Goal: Navigation & Orientation: Find specific page/section

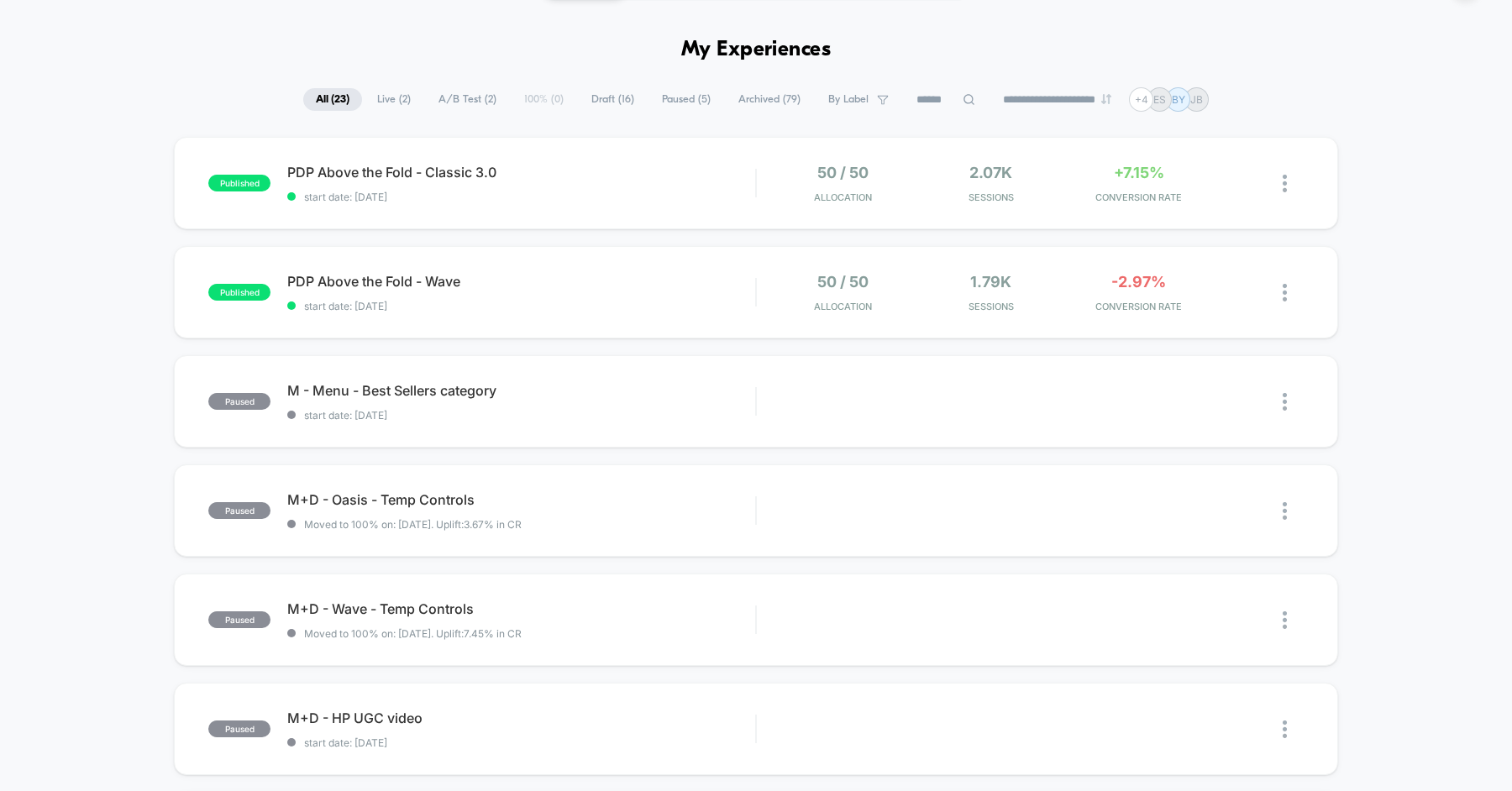
scroll to position [34, 0]
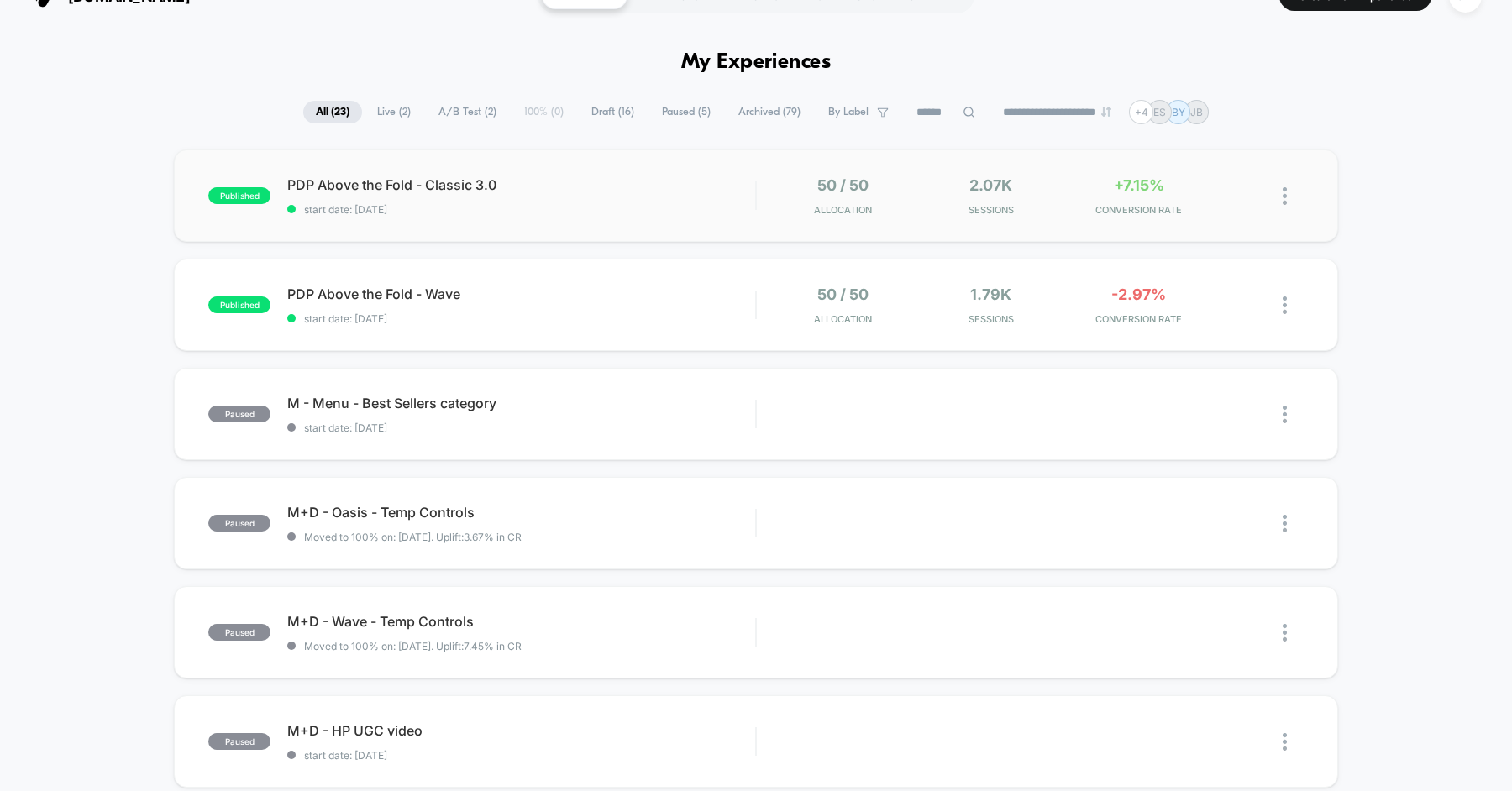
click at [1284, 196] on img at bounding box center [1285, 196] width 4 height 18
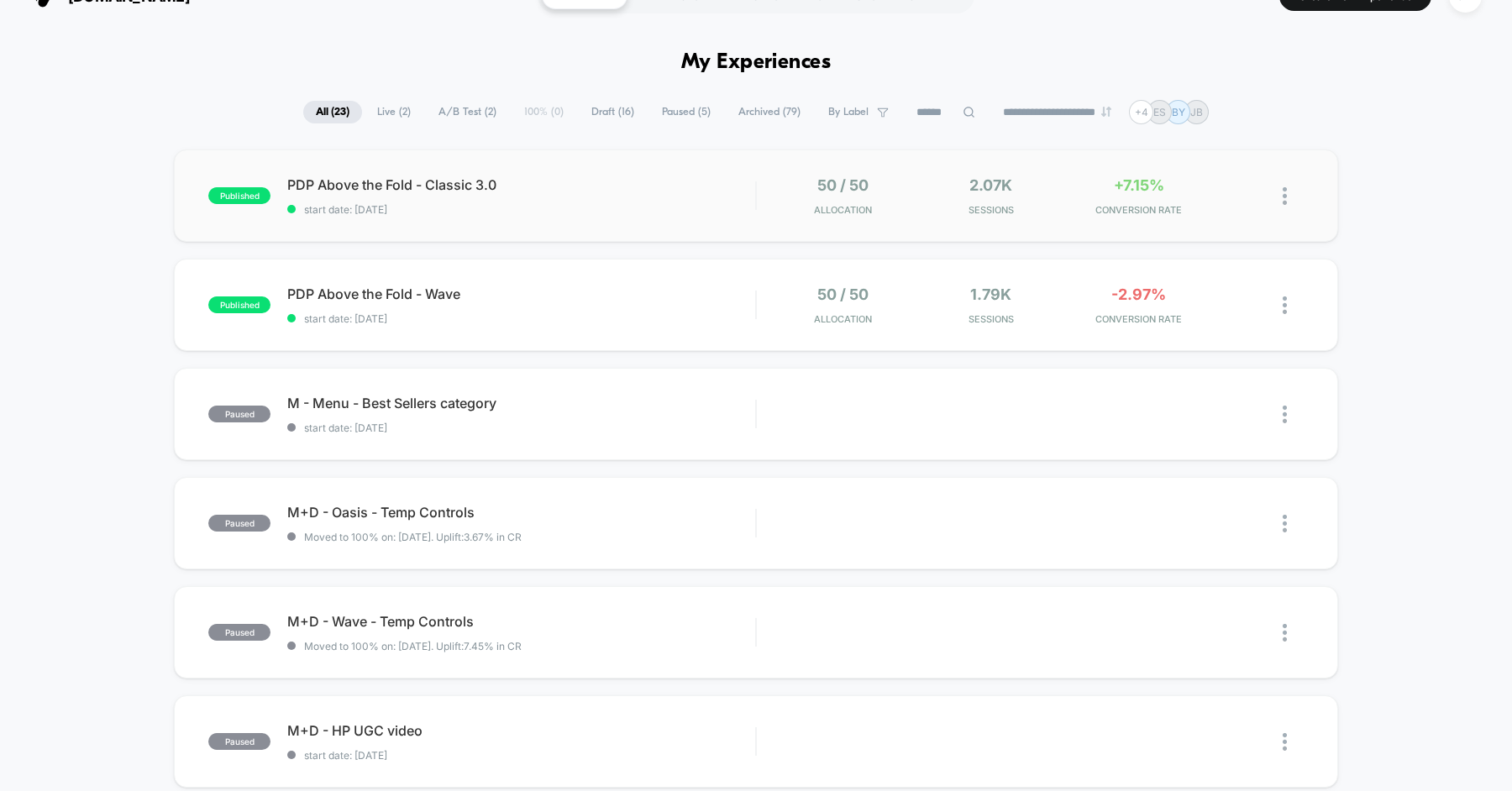
scroll to position [0, 0]
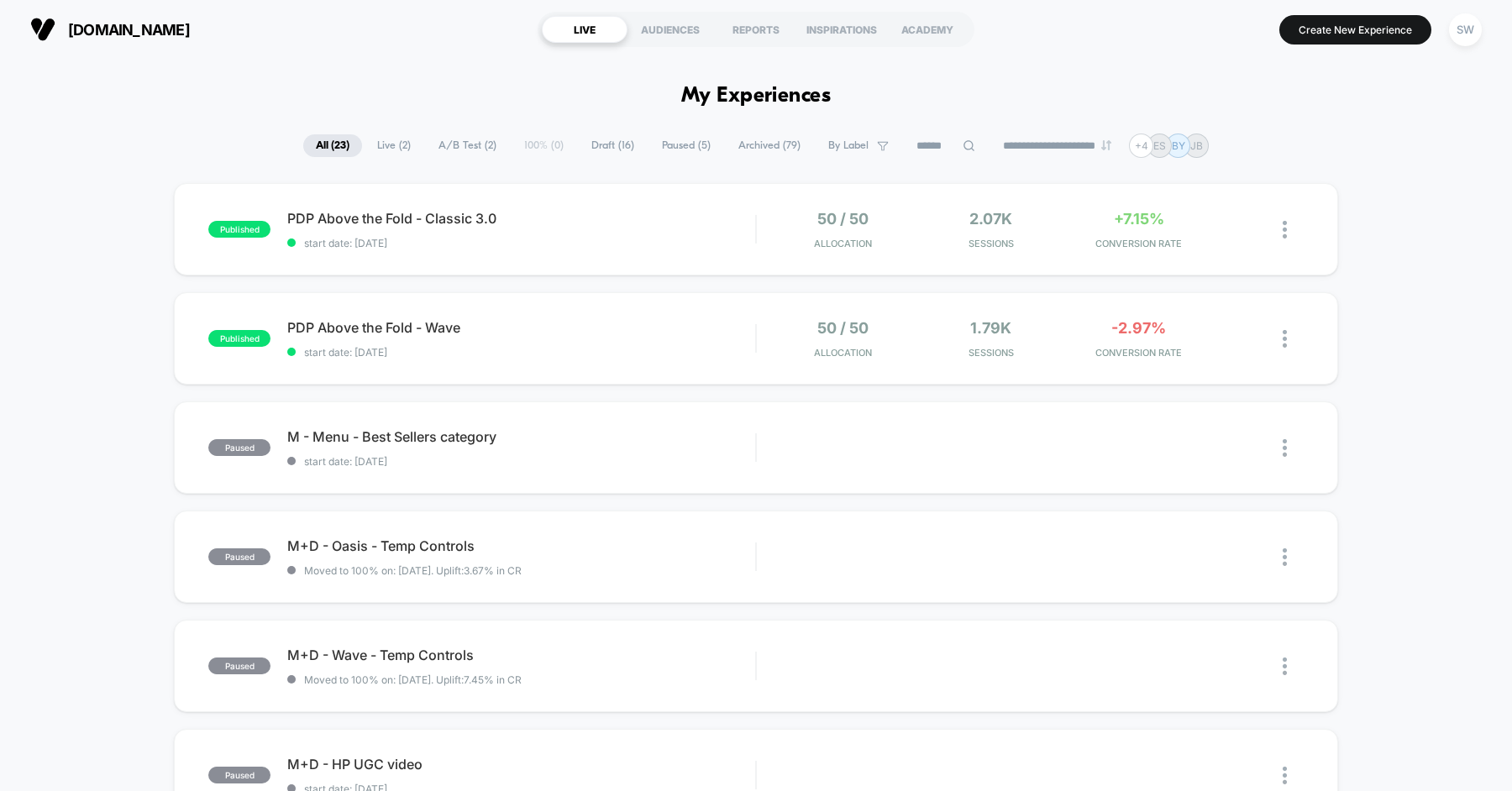
click at [1477, 33] on div "SW" at bounding box center [1465, 30] width 33 height 33
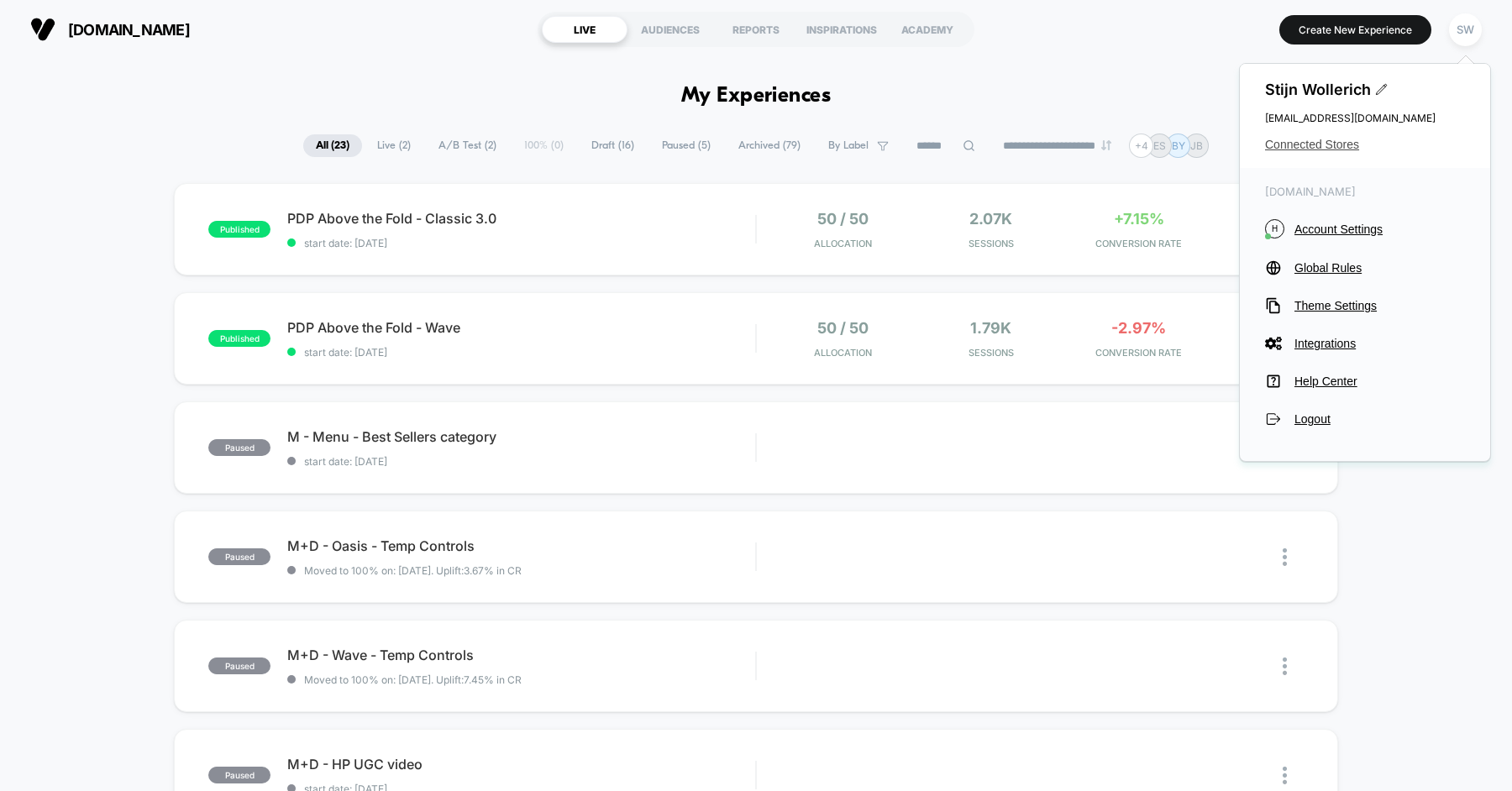
click at [1328, 141] on span "Connected Stores" at bounding box center [1365, 145] width 200 height 14
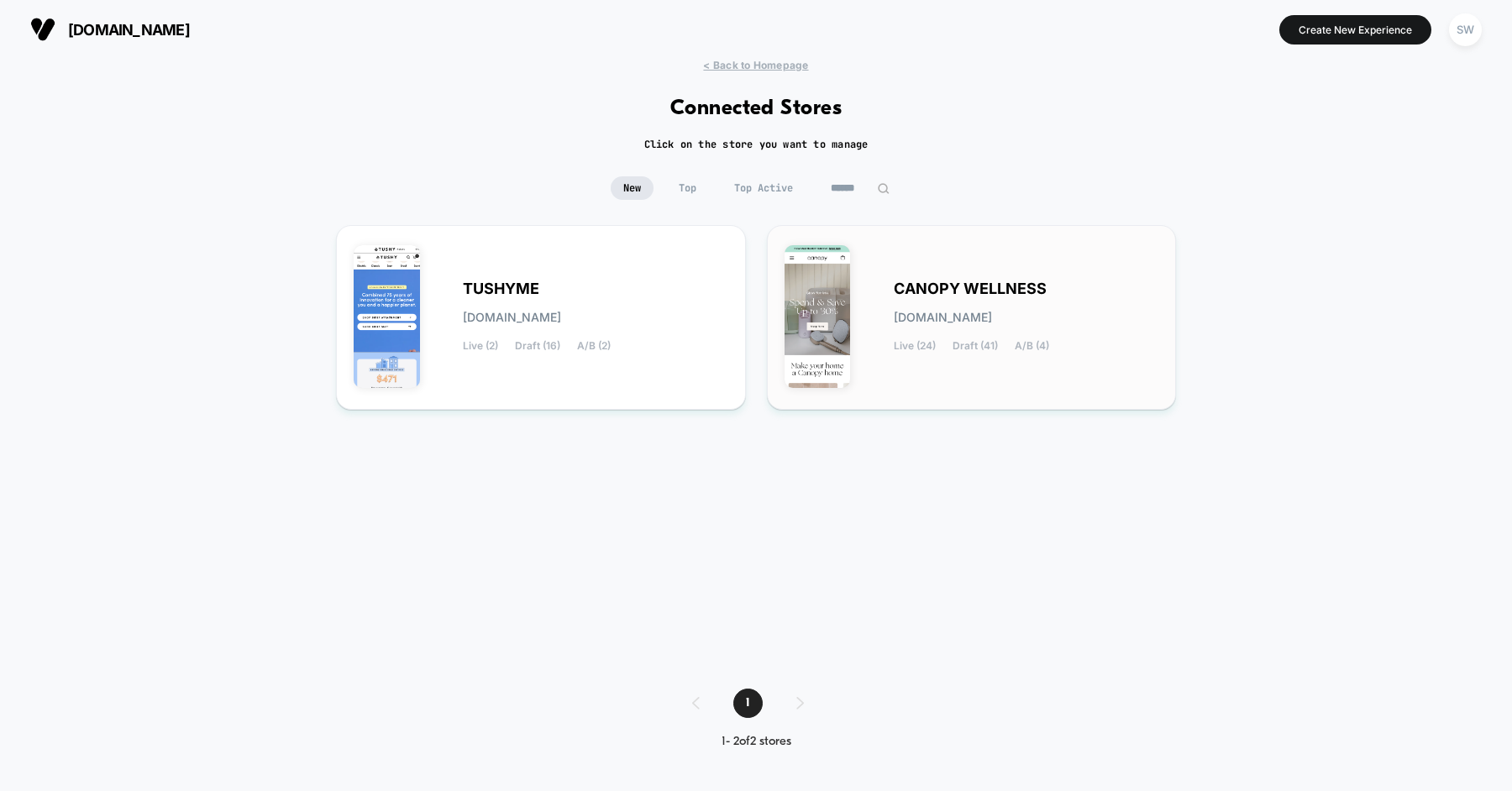
click at [940, 293] on span "CANOPY WELLNESS" at bounding box center [970, 289] width 153 height 12
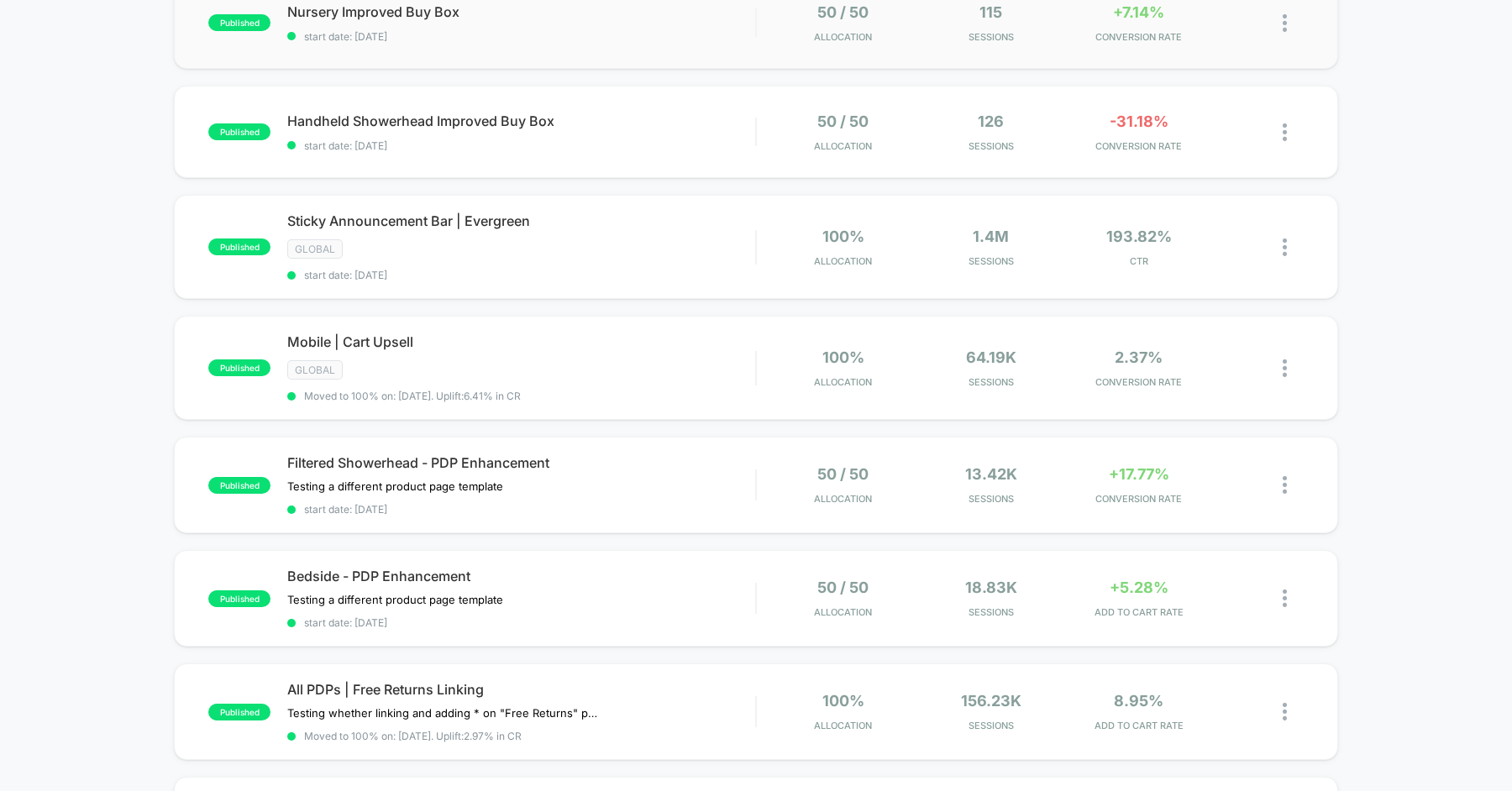
scroll to position [212, 0]
